Goal: Task Accomplishment & Management: Use online tool/utility

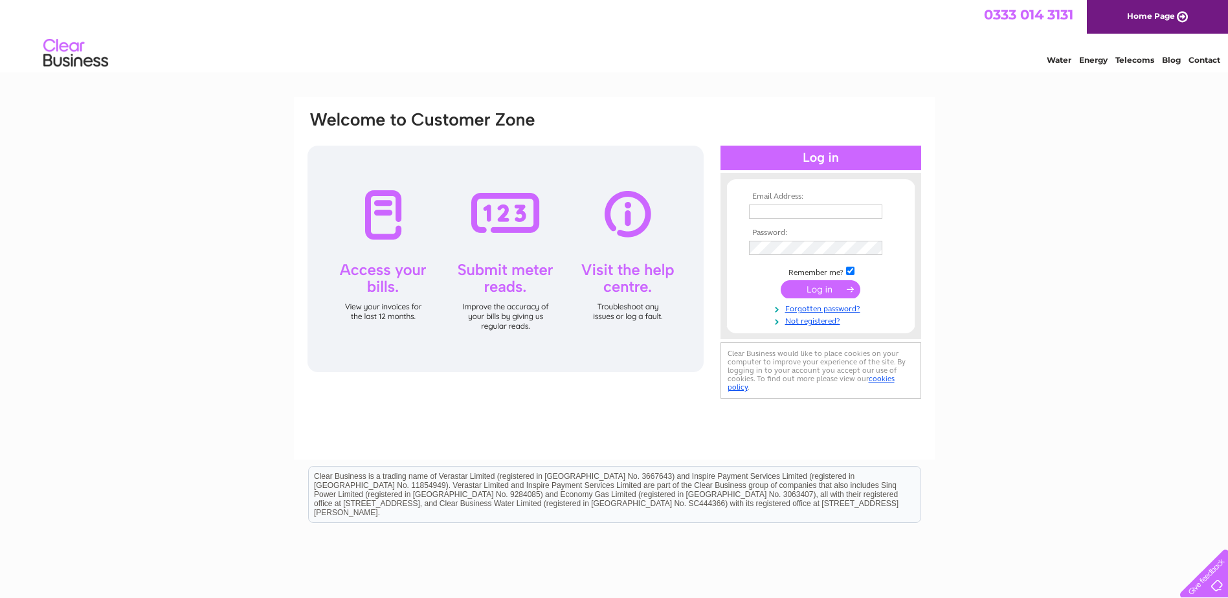
type input "bridgeofbennie@btinternet.com"
click at [822, 293] on input "submit" at bounding box center [821, 289] width 80 height 18
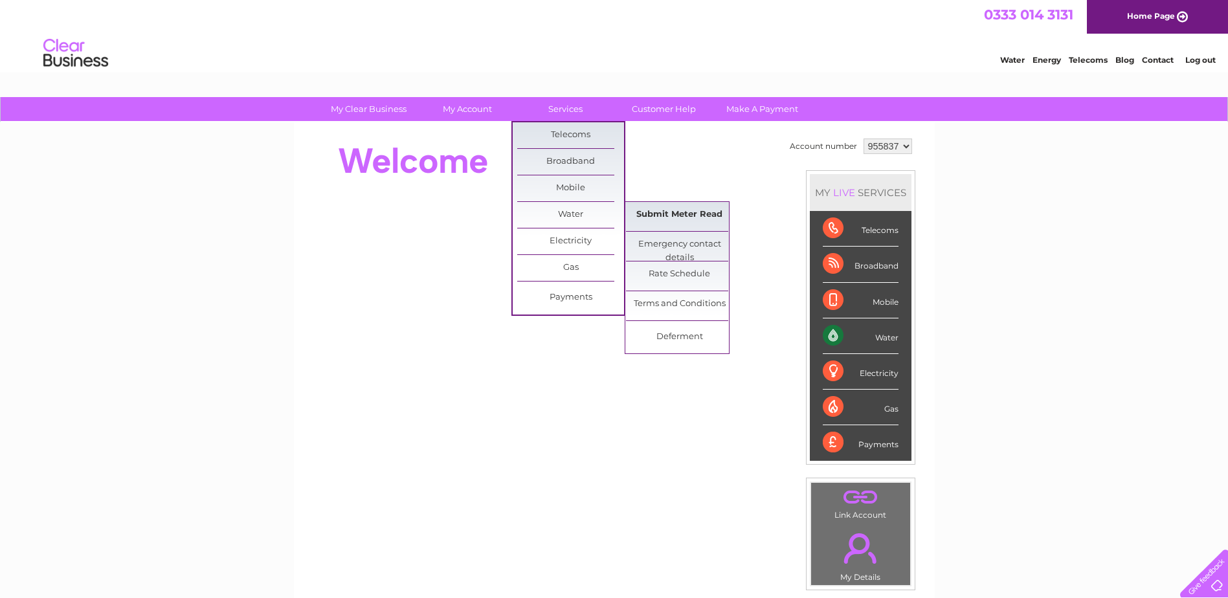
click at [650, 220] on link "Submit Meter Read" at bounding box center [679, 215] width 107 height 26
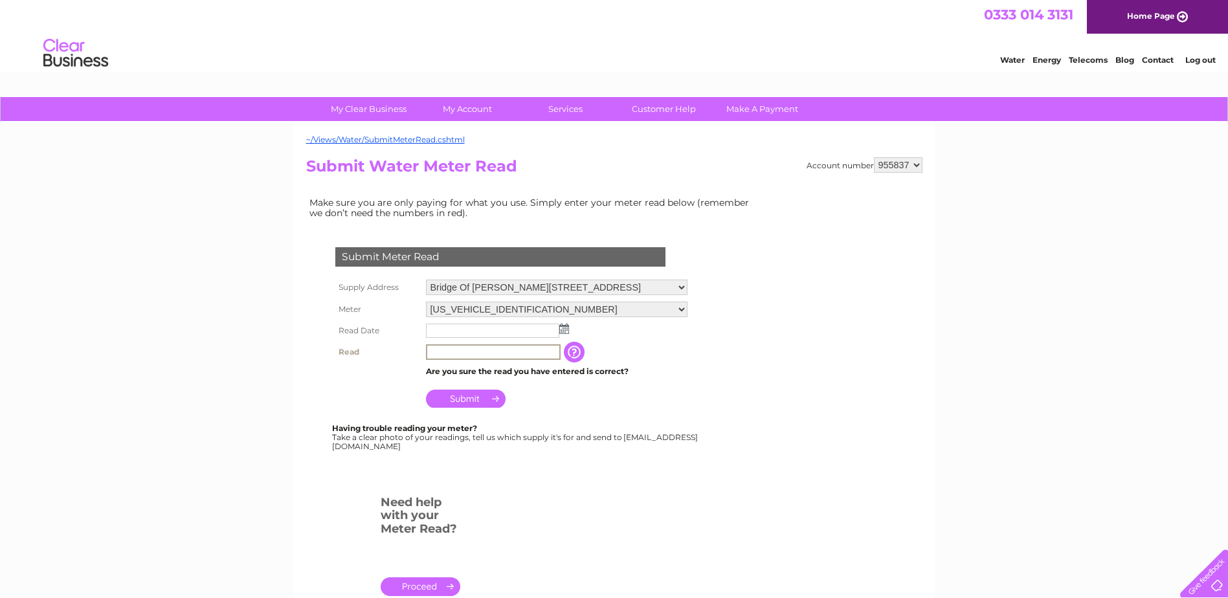
click at [487, 351] on input "text" at bounding box center [493, 352] width 135 height 16
click at [522, 332] on input "text" at bounding box center [493, 332] width 135 height 16
click at [570, 333] on td at bounding box center [556, 331] width 267 height 22
click at [566, 332] on img at bounding box center [564, 329] width 10 height 10
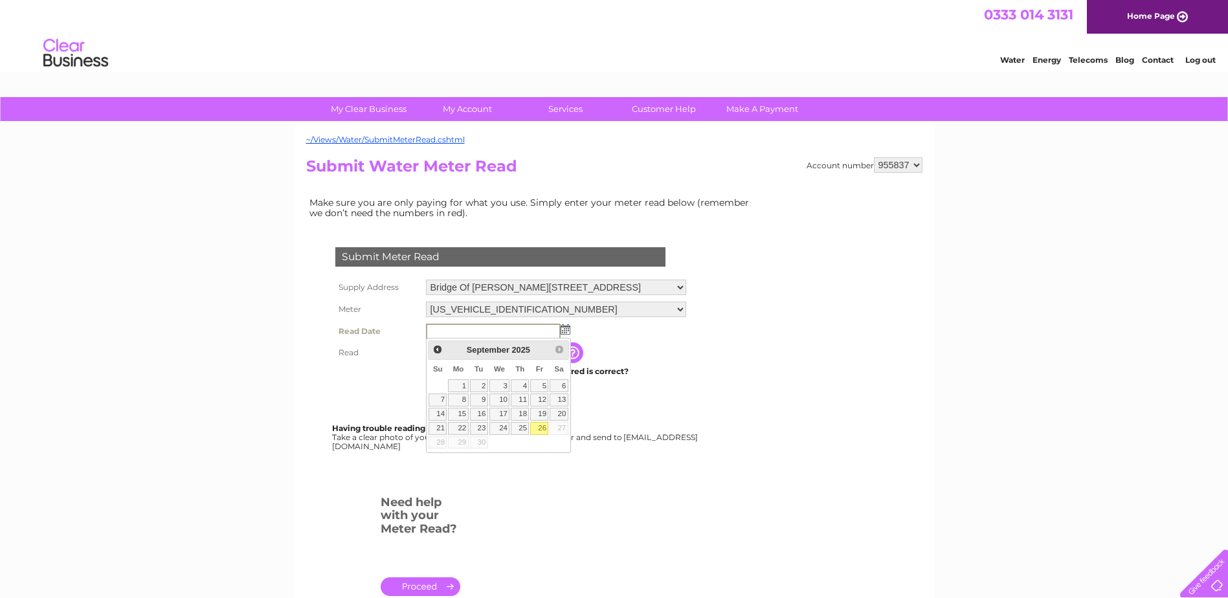
click at [542, 427] on link "26" at bounding box center [539, 428] width 18 height 13
type input "2025/09/26"
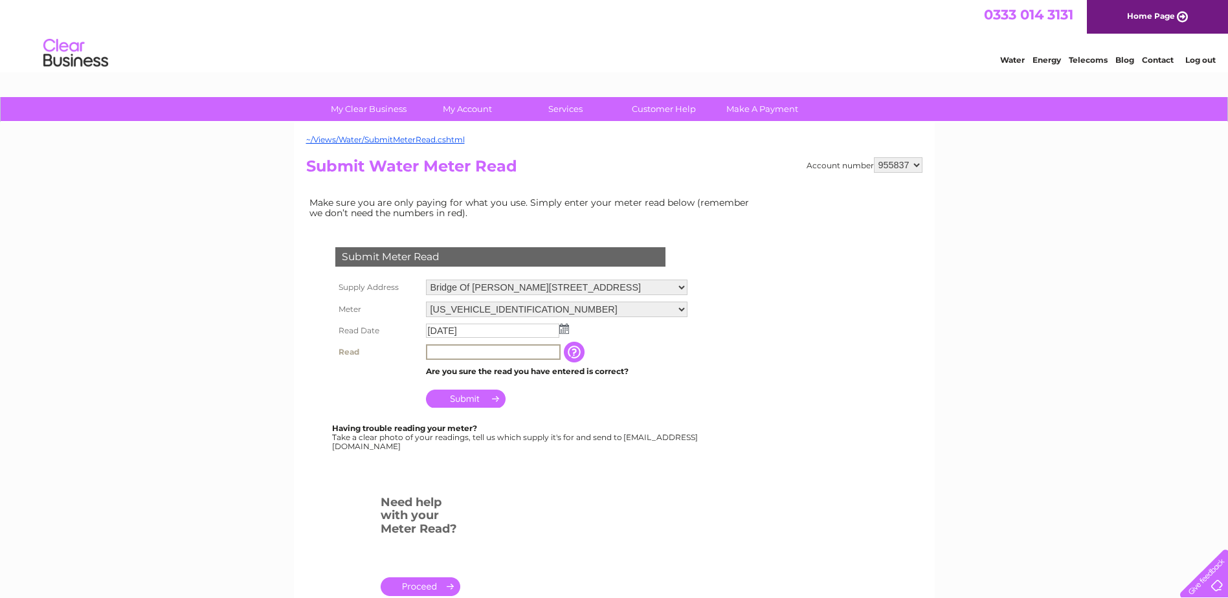
click at [491, 350] on input "text" at bounding box center [493, 352] width 135 height 16
type input "2"
click at [504, 355] on input "2" at bounding box center [493, 352] width 135 height 16
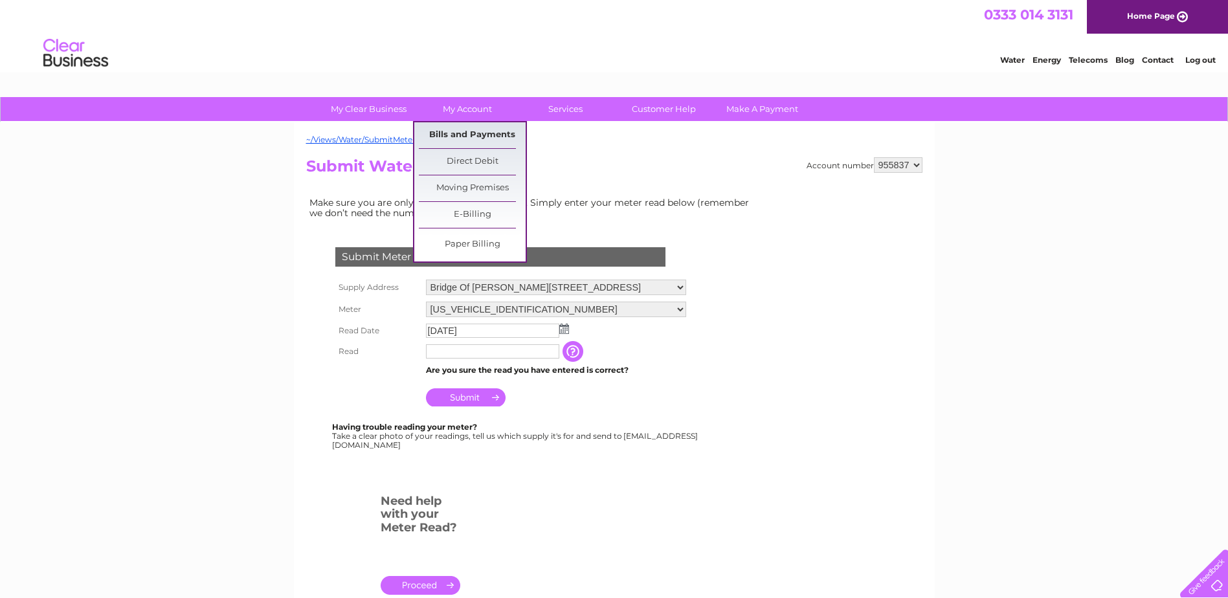
click at [464, 129] on link "Bills and Payments" at bounding box center [472, 135] width 107 height 26
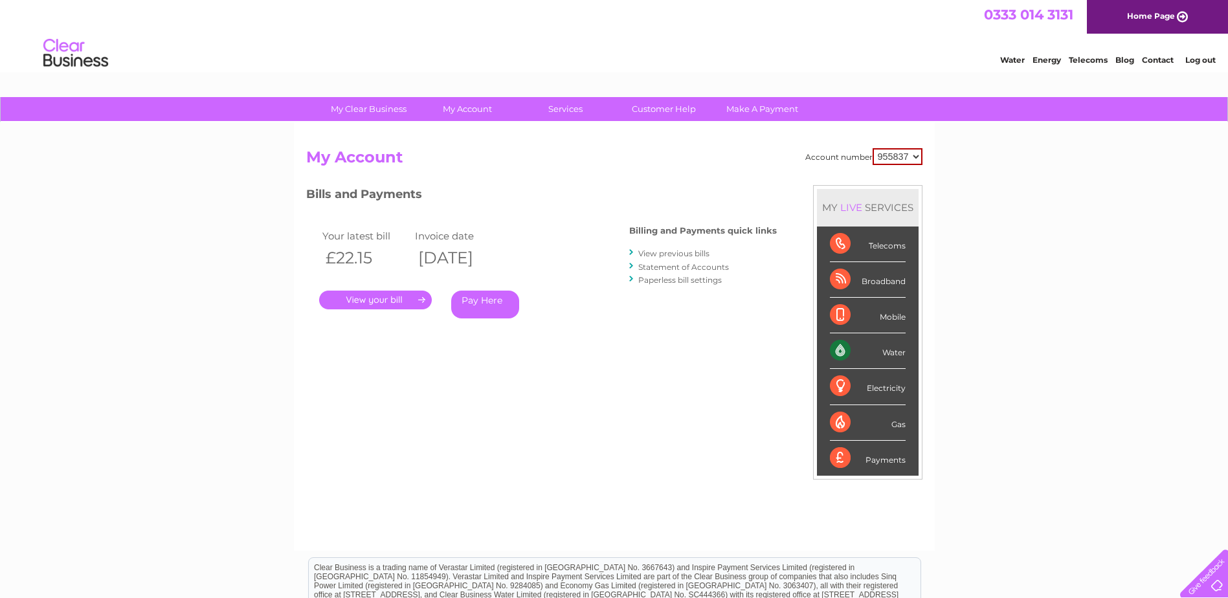
click at [406, 301] on link "." at bounding box center [375, 300] width 113 height 19
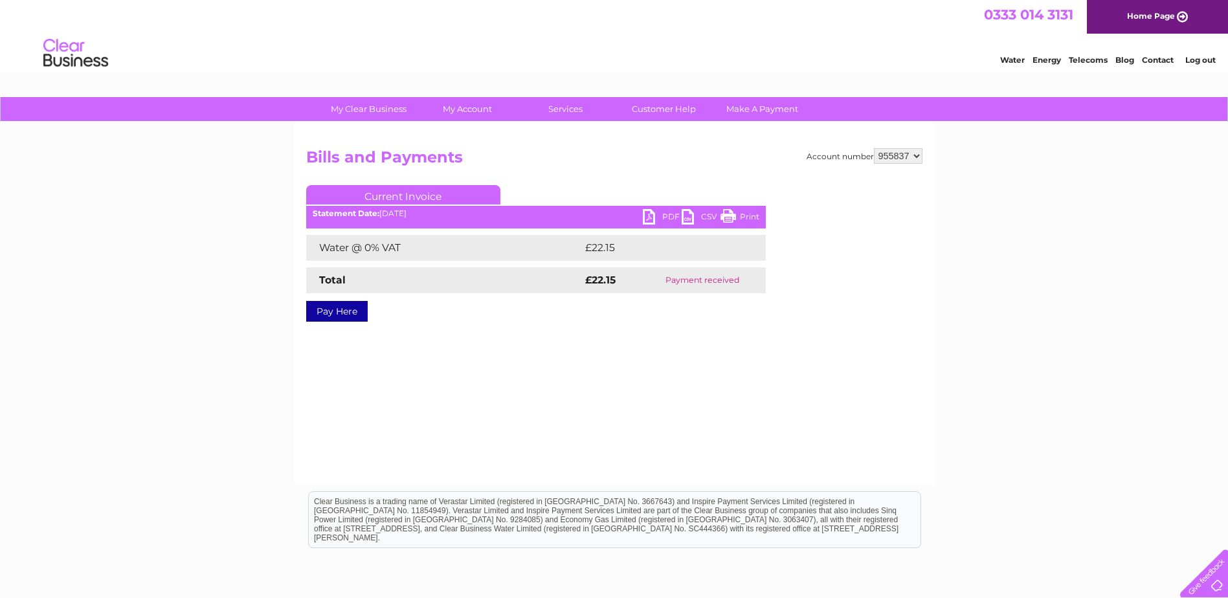
click at [672, 214] on link "PDF" at bounding box center [662, 218] width 39 height 19
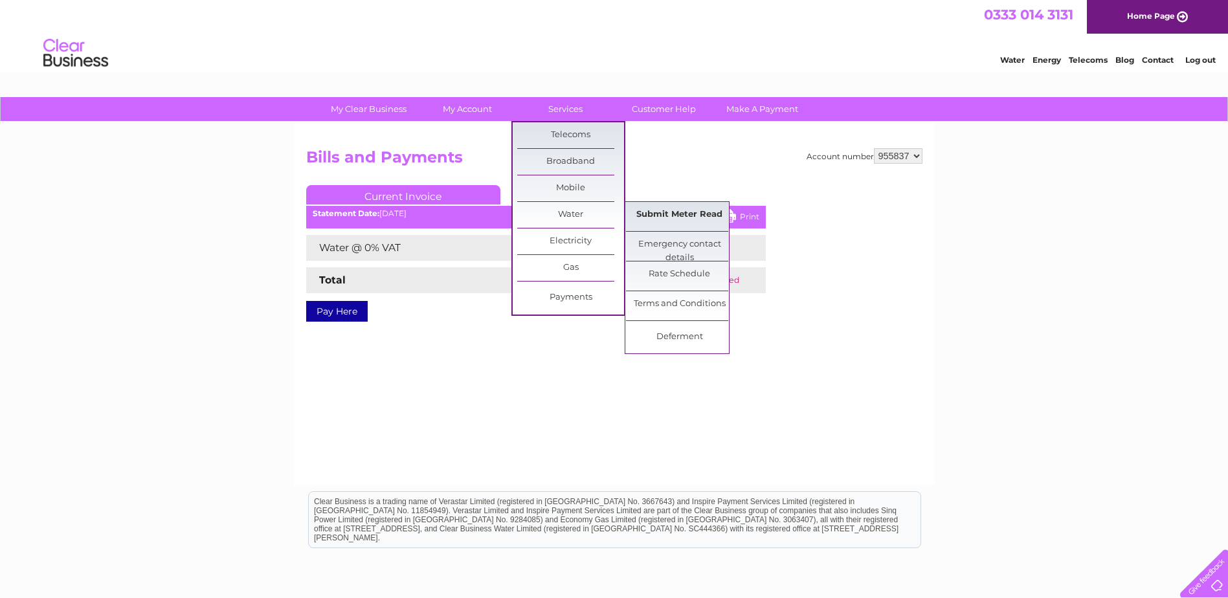
click at [670, 219] on link "Submit Meter Read" at bounding box center [679, 215] width 107 height 26
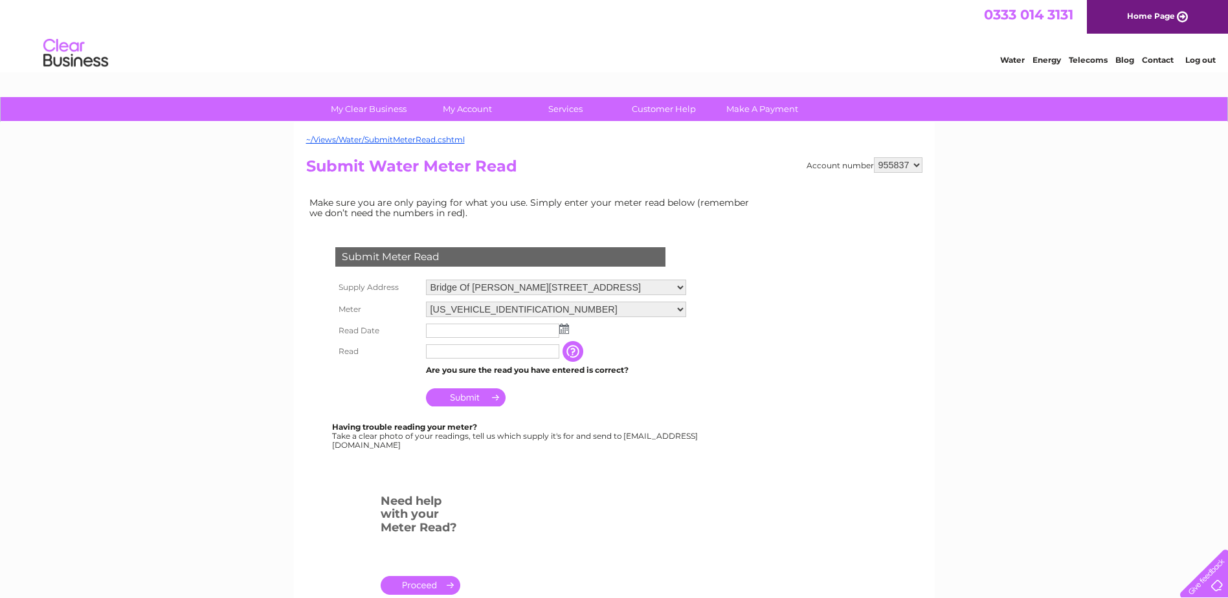
click at [568, 327] on img at bounding box center [564, 329] width 10 height 10
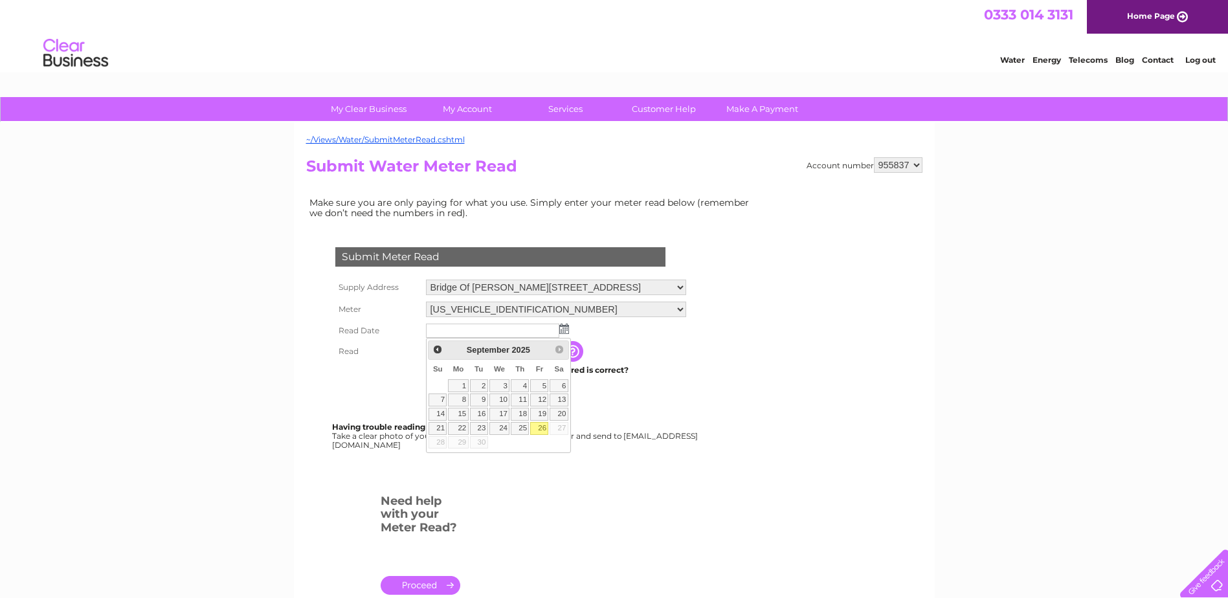
click at [542, 432] on link "26" at bounding box center [539, 428] width 18 height 13
type input "[DATE]"
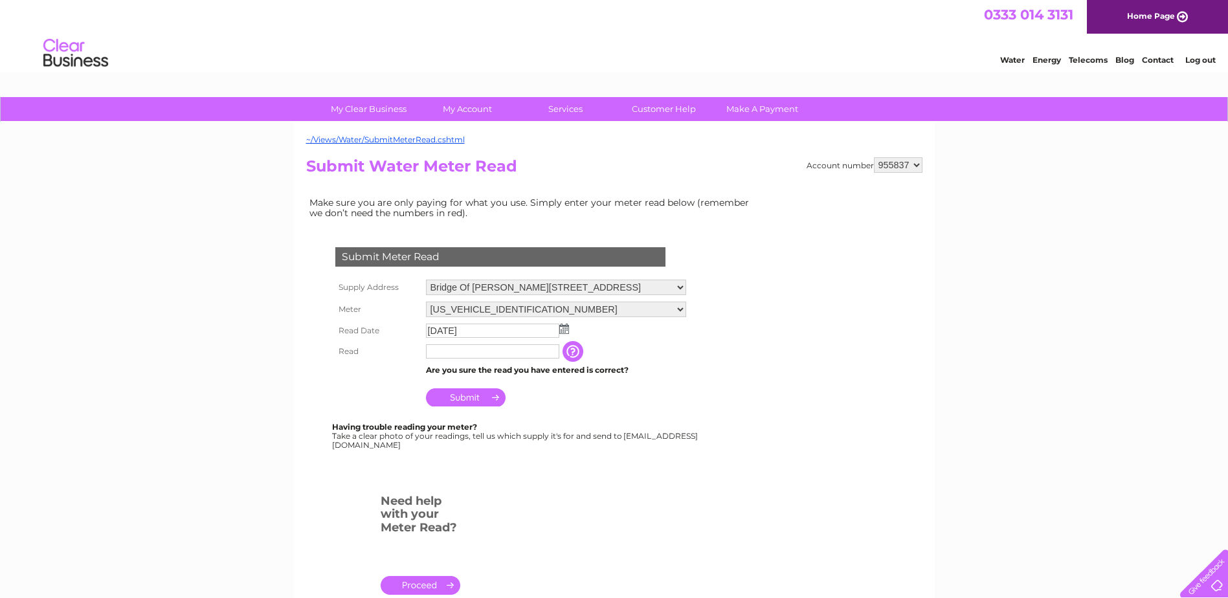
click at [448, 344] on td at bounding box center [493, 351] width 140 height 21
click at [466, 356] on input "text" at bounding box center [493, 352] width 135 height 16
type input "468"
click at [471, 398] on input "Submit" at bounding box center [466, 397] width 80 height 18
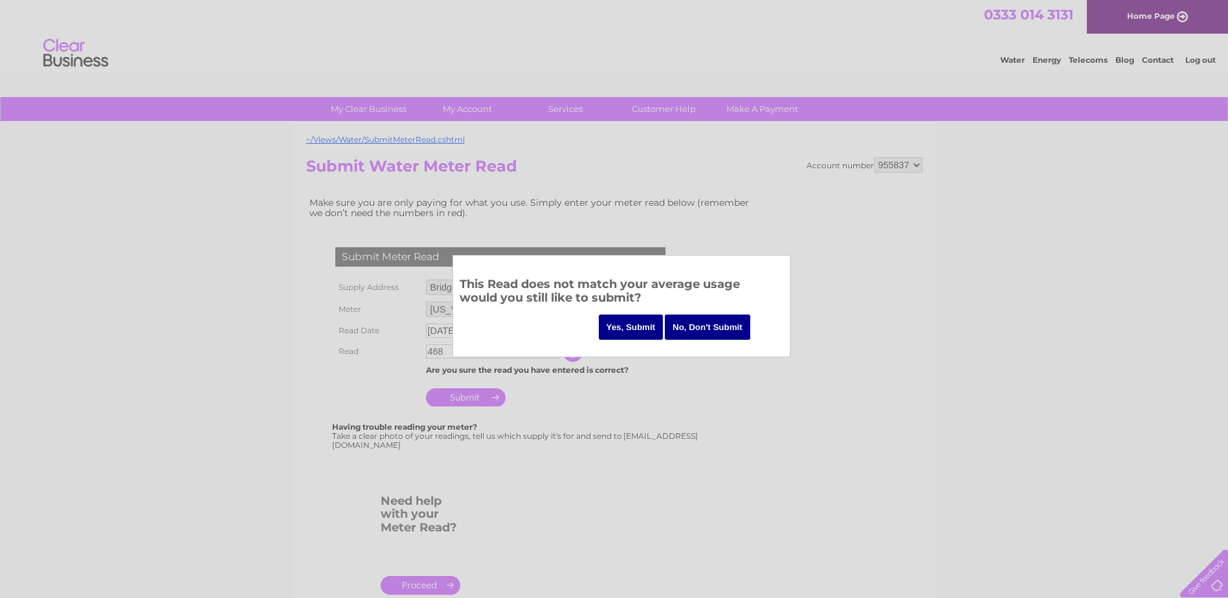
click at [228, 339] on div at bounding box center [614, 299] width 1228 height 598
click at [629, 331] on input "Yes, Submit" at bounding box center [631, 327] width 65 height 25
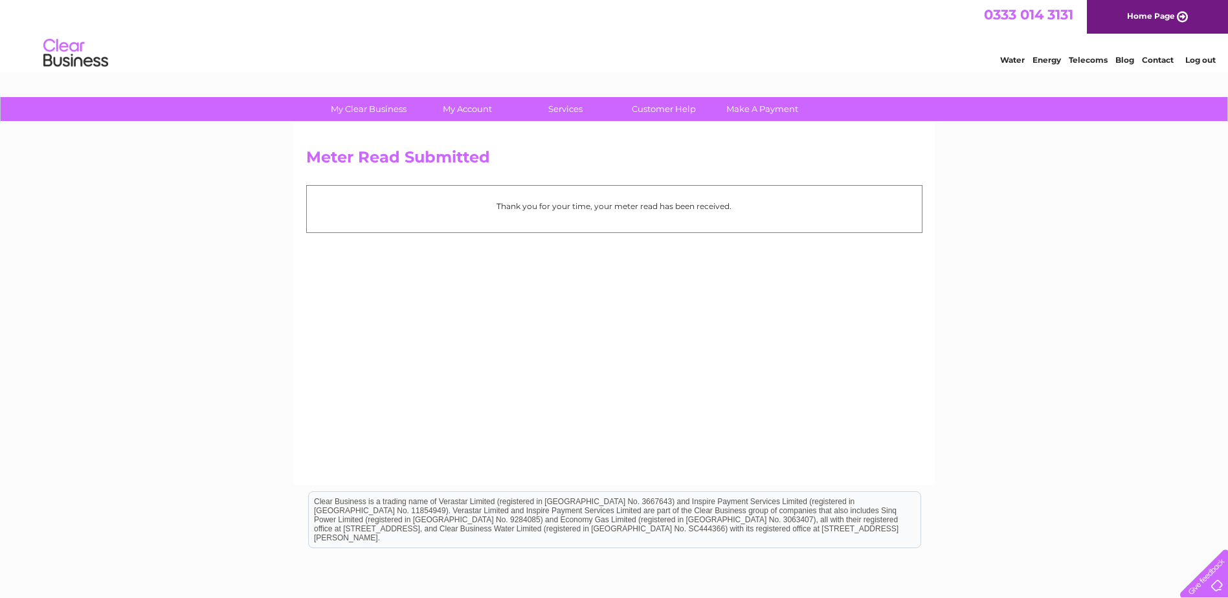
click at [1055, 357] on div "My Clear Business Login Details My Details My Preferences Link Account My Accou…" at bounding box center [614, 401] width 1228 height 609
